Goal: Task Accomplishment & Management: Use online tool/utility

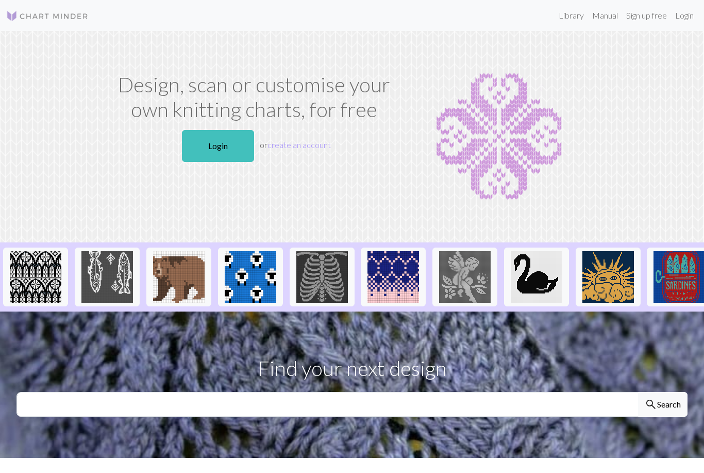
click at [684, 14] on link "Login" at bounding box center [684, 15] width 27 height 21
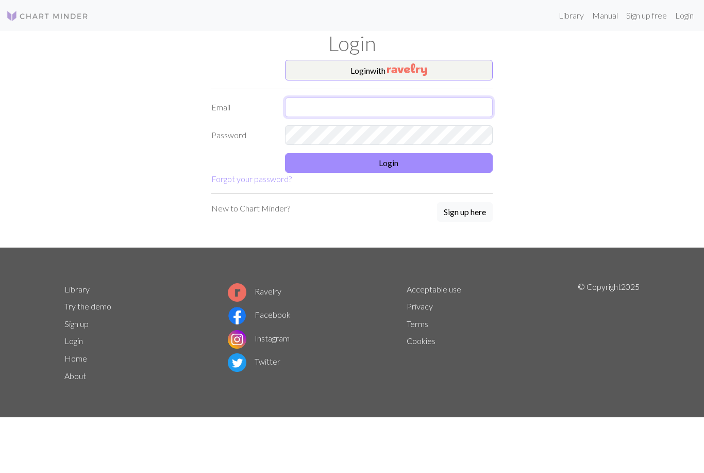
click at [377, 110] on input "text" at bounding box center [389, 107] width 208 height 20
type input "[EMAIL_ADDRESS][DOMAIN_NAME]"
click at [434, 165] on button "Login" at bounding box center [389, 163] width 208 height 20
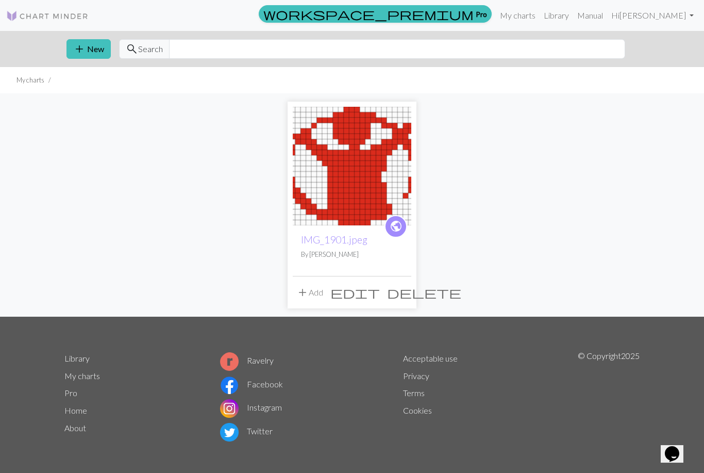
click at [94, 47] on button "add New" at bounding box center [88, 49] width 44 height 20
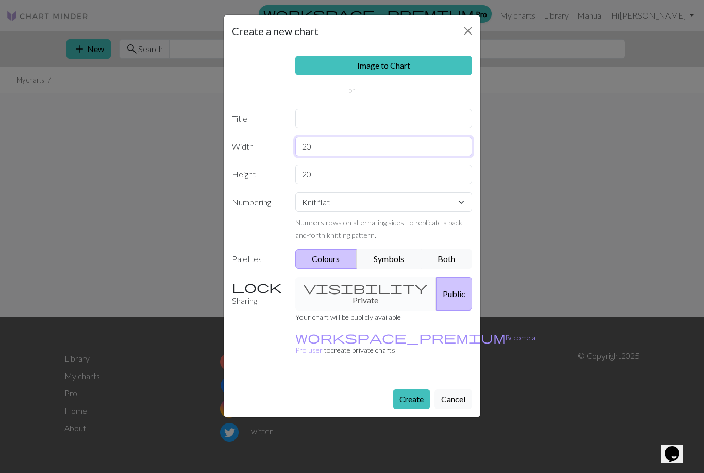
click at [341, 148] on input "20" at bounding box center [383, 147] width 177 height 20
click at [373, 170] on input "20" at bounding box center [383, 174] width 177 height 20
type input "25"
click at [338, 106] on div "Image to Chart Title Width 20 Height 25 Numbering Knit flat Knit in the round L…" at bounding box center [352, 213] width 257 height 333
click at [320, 117] on input "text" at bounding box center [383, 119] width 177 height 20
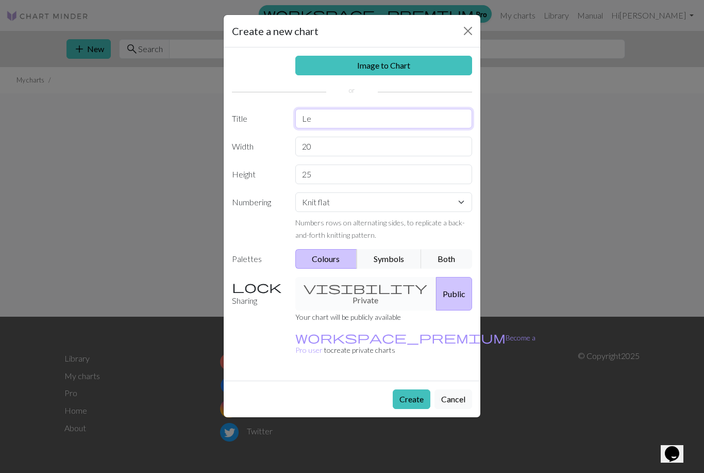
type input "L"
type input "O"
click at [404, 203] on select "Knit flat Knit in the round Lace knitting Cross stitch" at bounding box center [383, 202] width 177 height 20
select select "crossstitch"
click at [406, 389] on button "Create" at bounding box center [412, 399] width 38 height 20
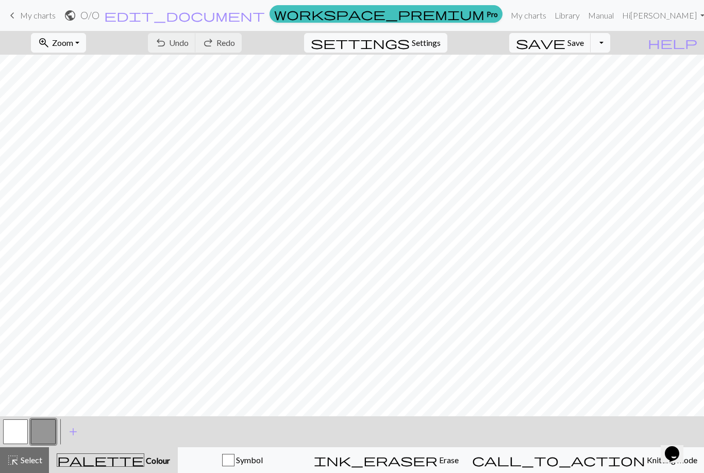
click at [433, 39] on span "Settings" at bounding box center [426, 43] width 29 height 12
select select "aran"
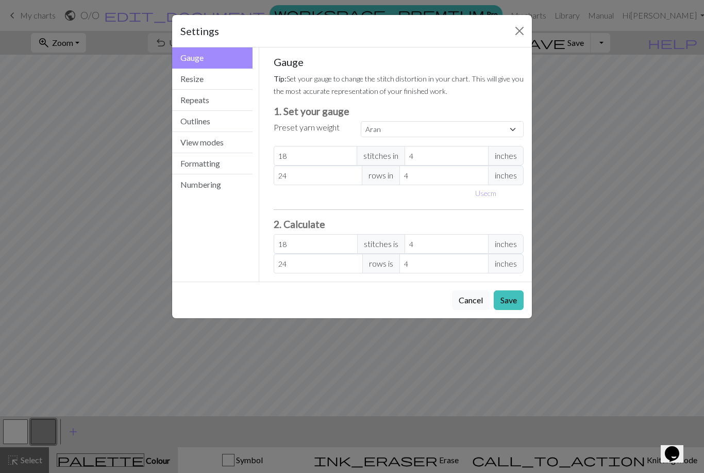
click at [226, 164] on button "Formatting" at bounding box center [212, 163] width 80 height 21
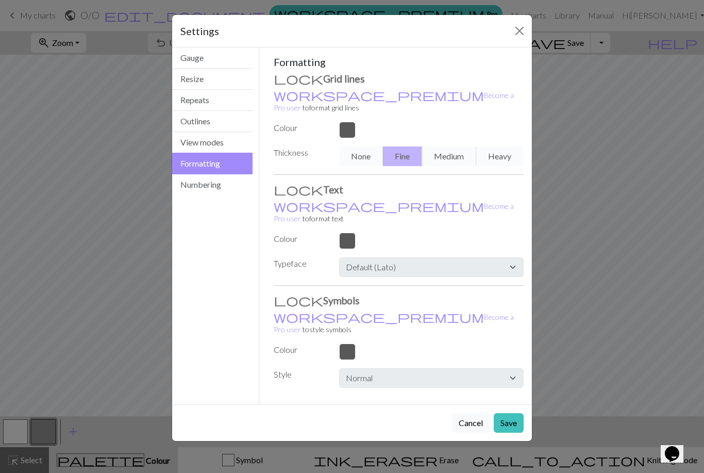
click at [233, 185] on button "Numbering" at bounding box center [212, 184] width 80 height 21
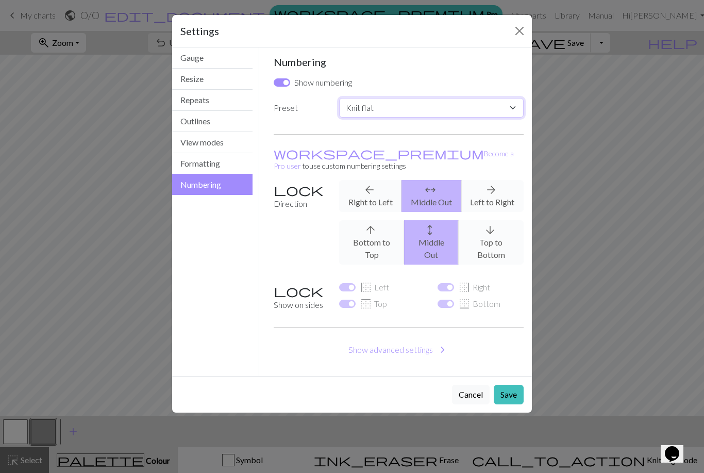
click at [367, 108] on select "Custom Knit flat Knit in the round Lace knitting Cross stitch" at bounding box center [431, 108] width 184 height 20
select select "round"
checkbox input "false"
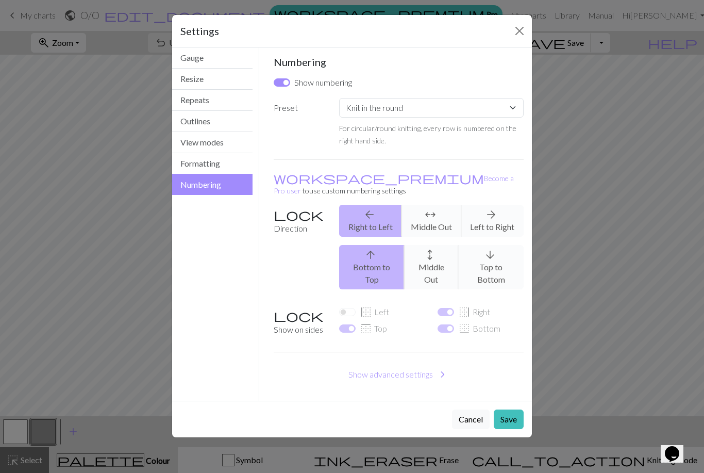
click at [515, 409] on button "Save" at bounding box center [509, 419] width 30 height 20
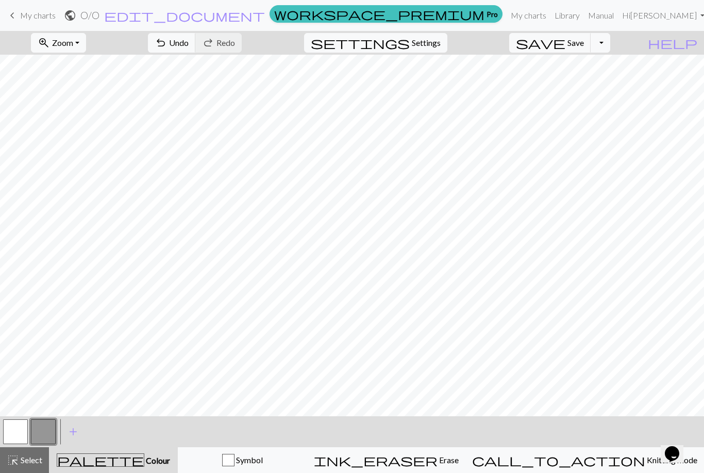
click at [22, 434] on button "button" at bounding box center [15, 431] width 25 height 25
click at [44, 431] on button "button" at bounding box center [43, 431] width 25 height 25
click at [610, 46] on button "Toggle Dropdown" at bounding box center [601, 43] width 20 height 20
click at [584, 69] on button "file_copy Save a copy" at bounding box center [525, 65] width 170 height 16
click at [584, 42] on span "Save" at bounding box center [575, 43] width 16 height 10
